Goal: Find specific page/section: Find specific page/section

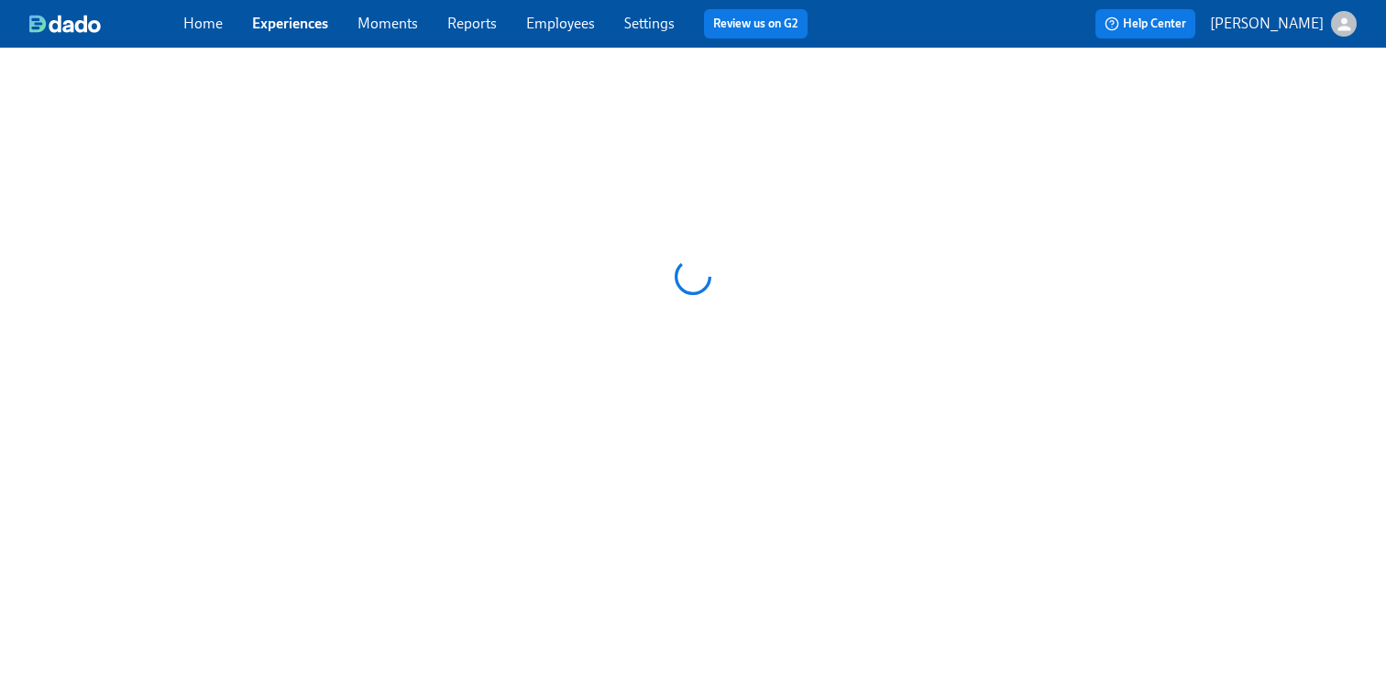
click at [553, 21] on link "Employees" at bounding box center [560, 23] width 69 height 17
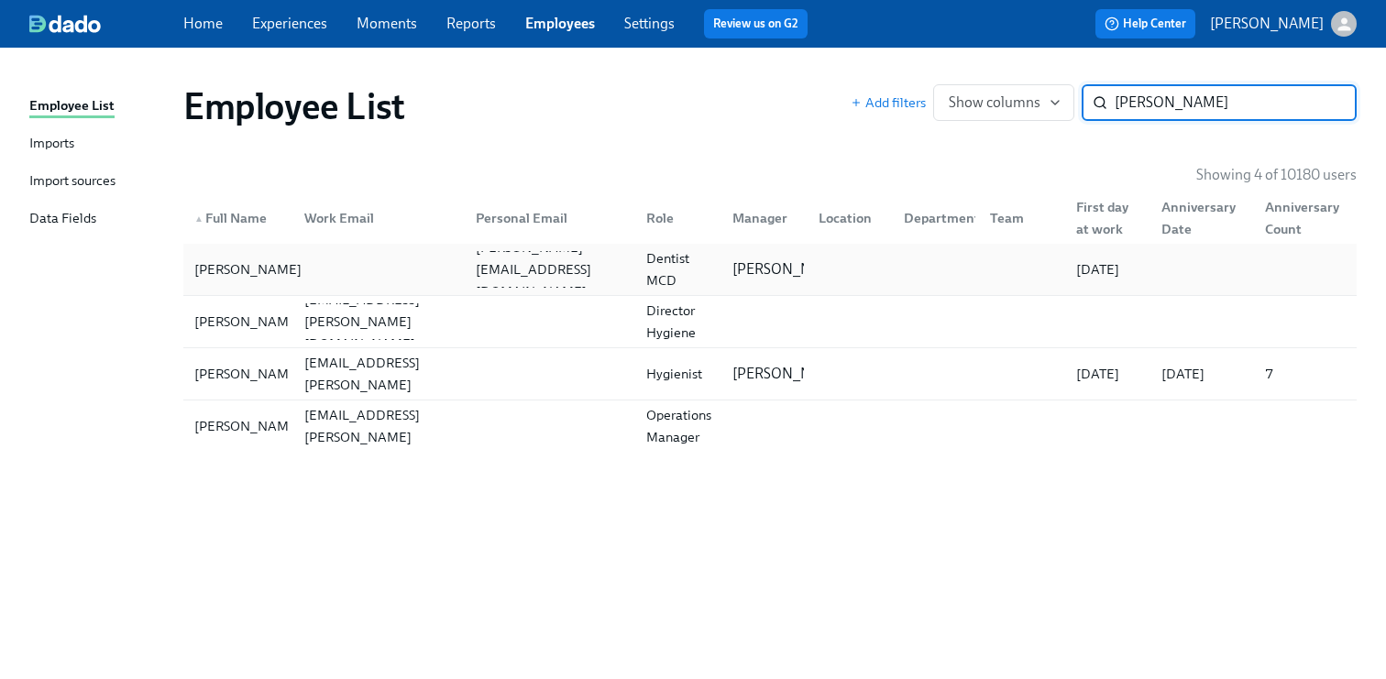
type input "[PERSON_NAME]"
click at [256, 275] on div "[PERSON_NAME]" at bounding box center [248, 270] width 122 height 22
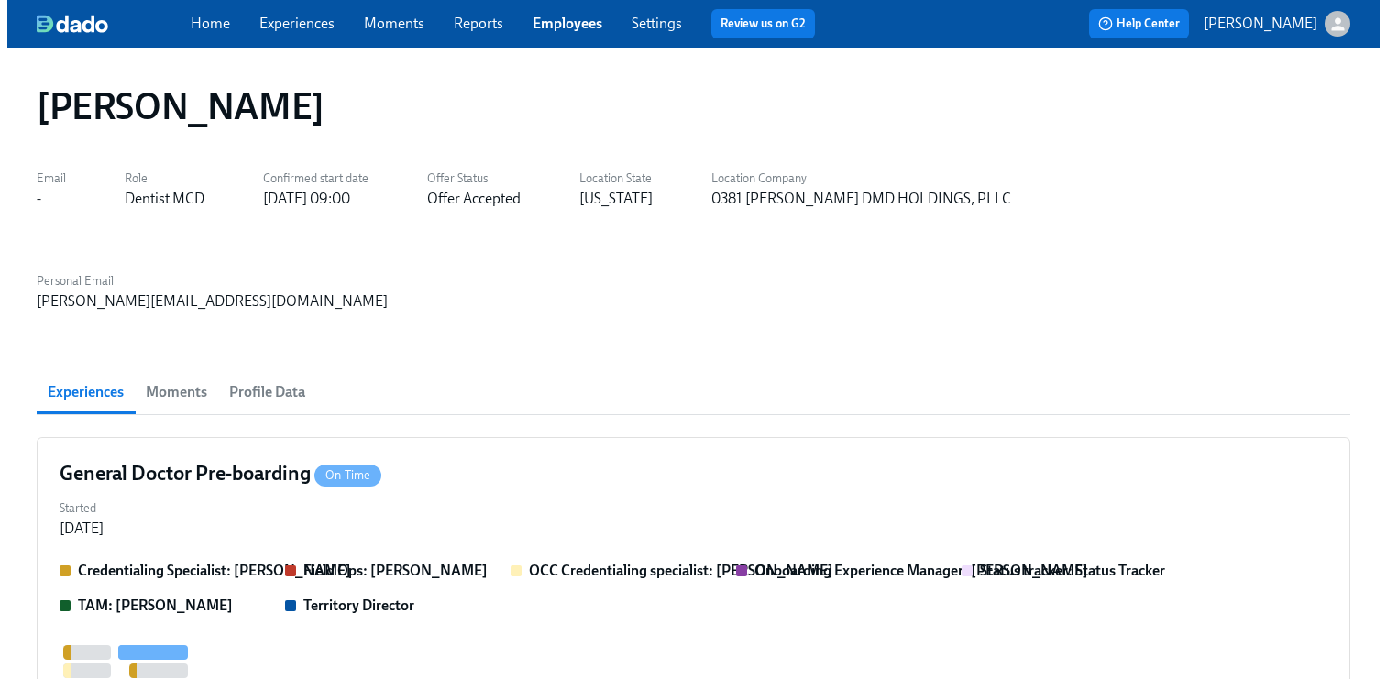
scroll to position [0, 1863]
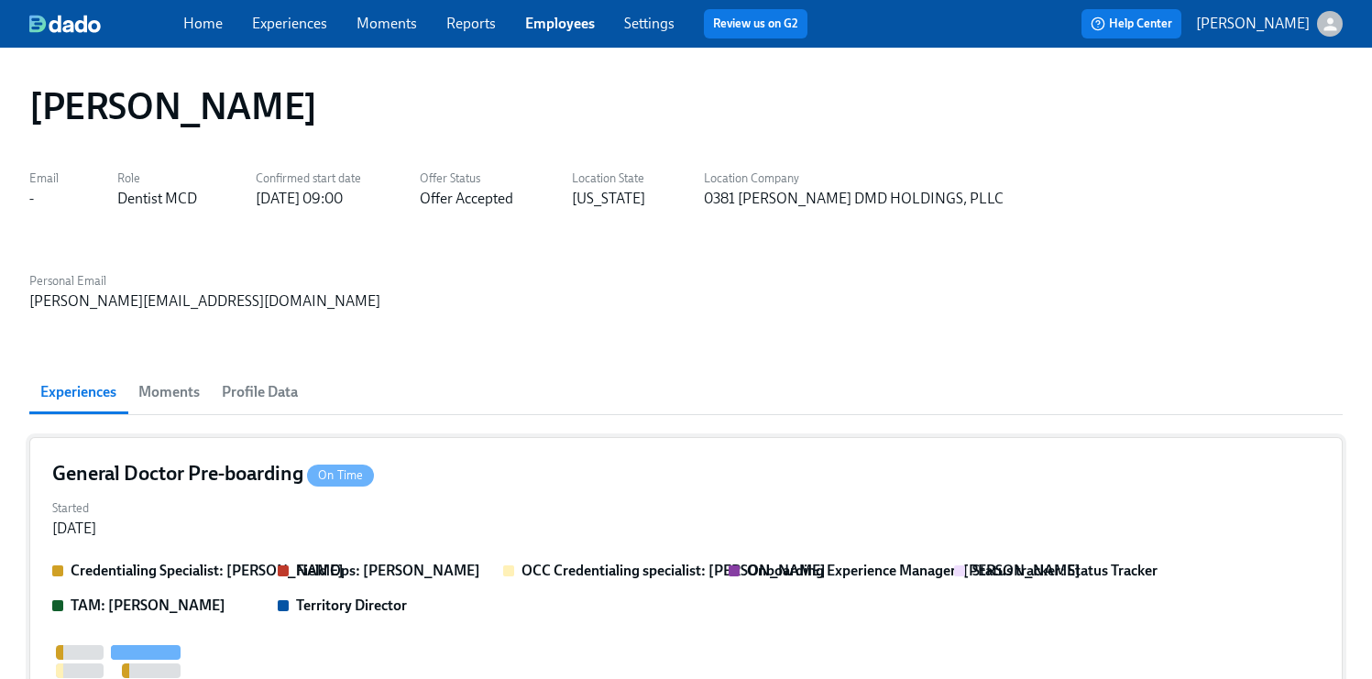
click at [288, 495] on div "Started [DATE]" at bounding box center [686, 517] width 1268 height 44
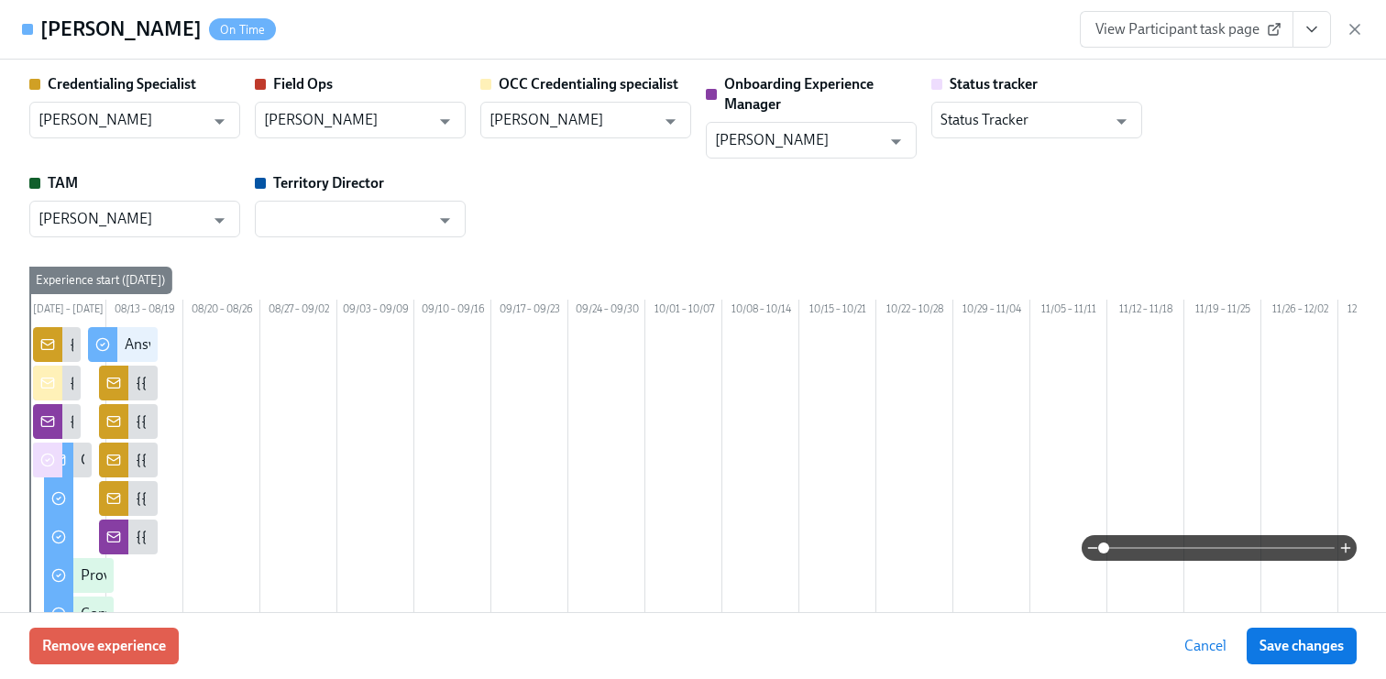
click at [1193, 32] on span "View Participant task page" at bounding box center [1187, 29] width 182 height 18
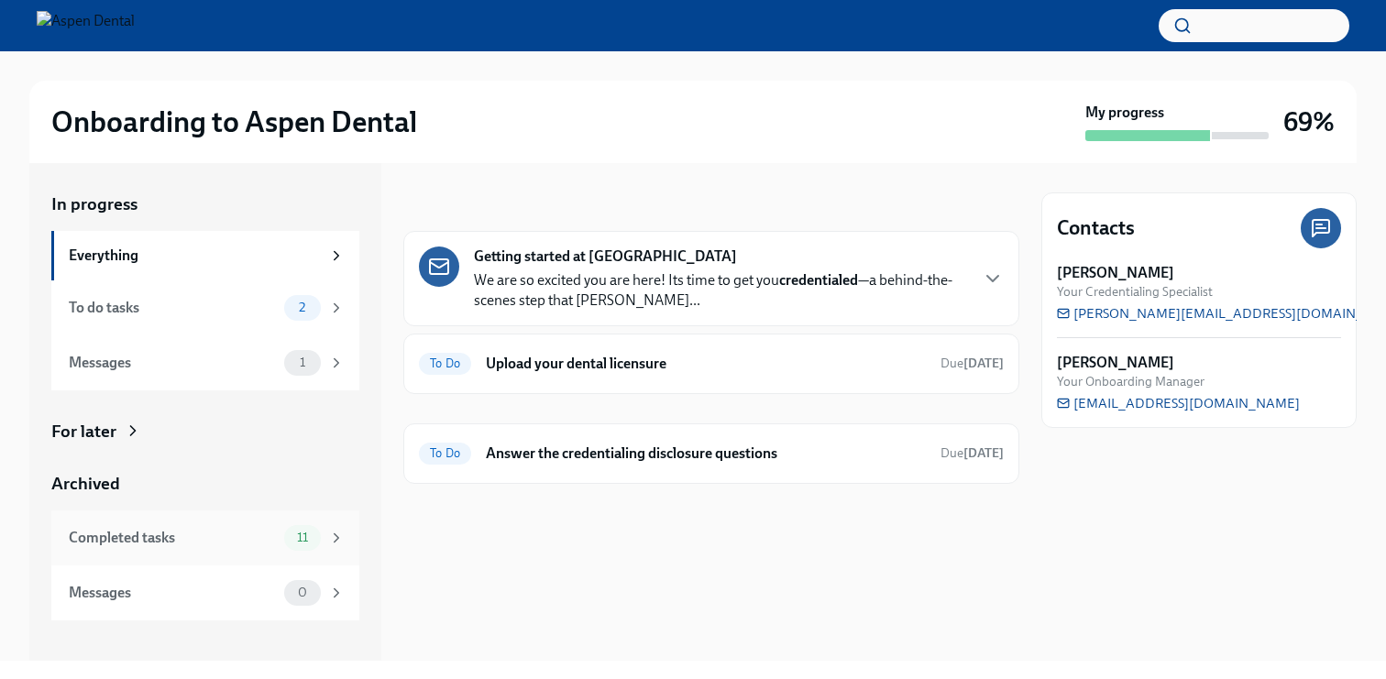
click at [200, 540] on div "Completed tasks" at bounding box center [173, 538] width 208 height 20
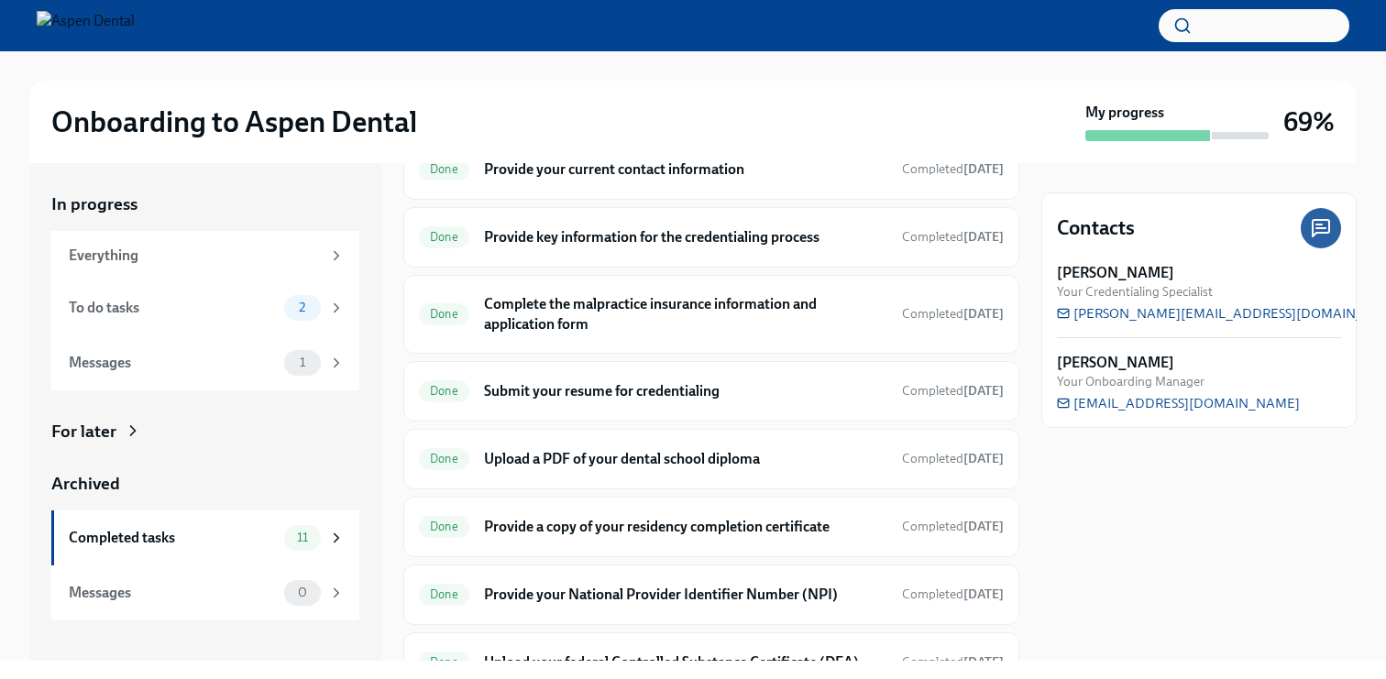
scroll to position [168, 0]
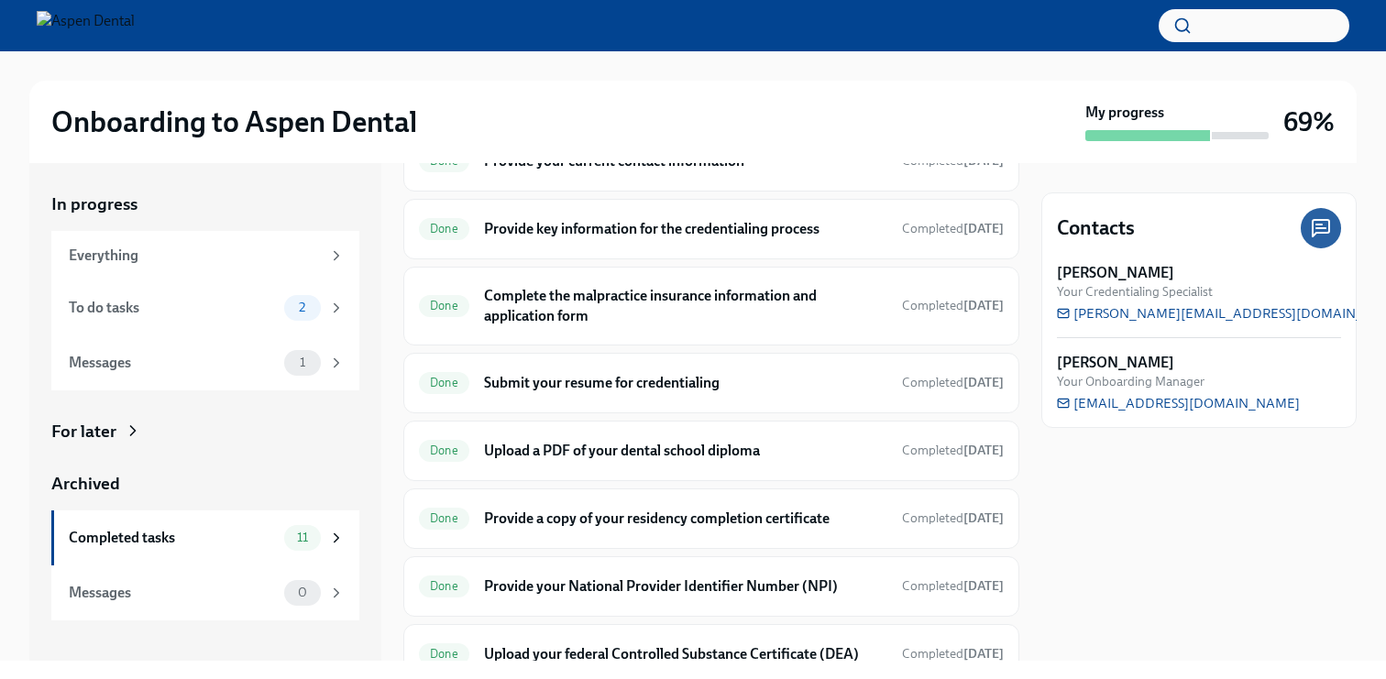
drag, startPoint x: 1005, startPoint y: 333, endPoint x: 986, endPoint y: 261, distance: 73.8
click at [986, 261] on div "Done Confirm or request changes to your location or start date Completed 4 days…" at bounding box center [711, 441] width 616 height 757
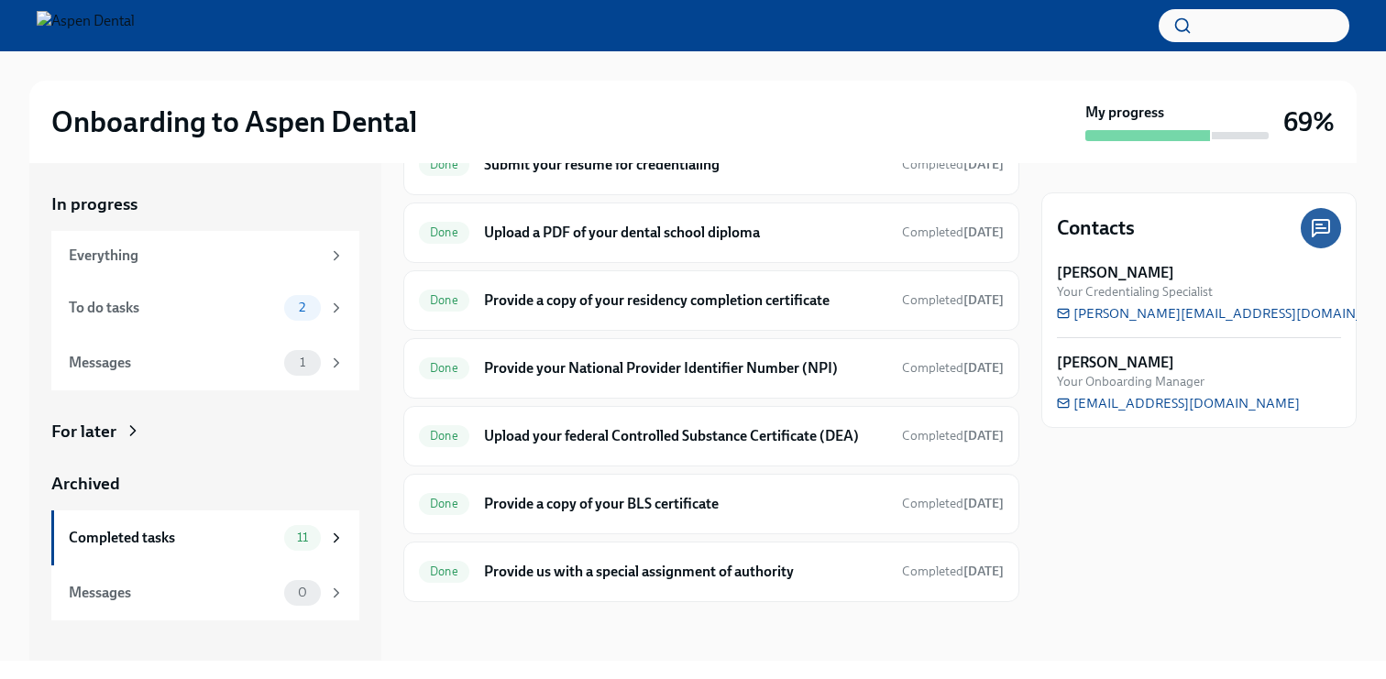
scroll to position [402, 0]
click at [187, 301] on div "To do tasks" at bounding box center [173, 308] width 208 height 20
